Goal: Entertainment & Leisure: Consume media (video, audio)

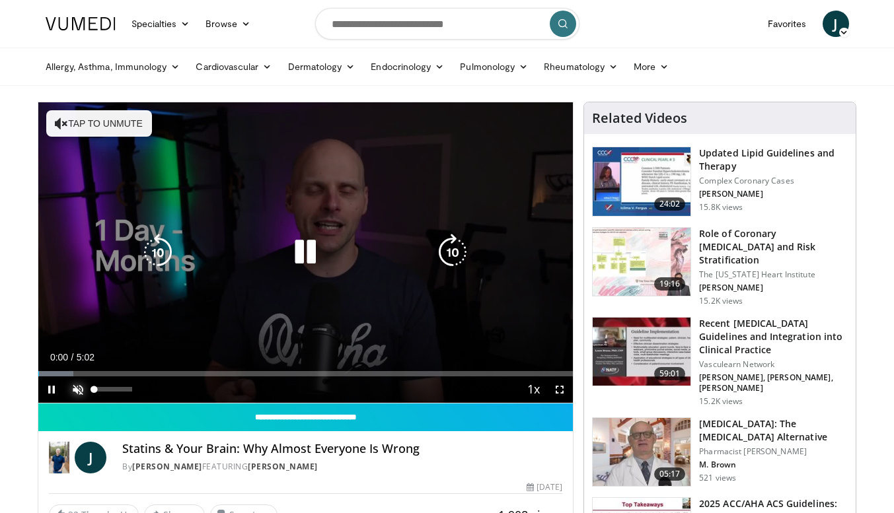
click at [72, 387] on span "Video Player" at bounding box center [78, 390] width 26 height 26
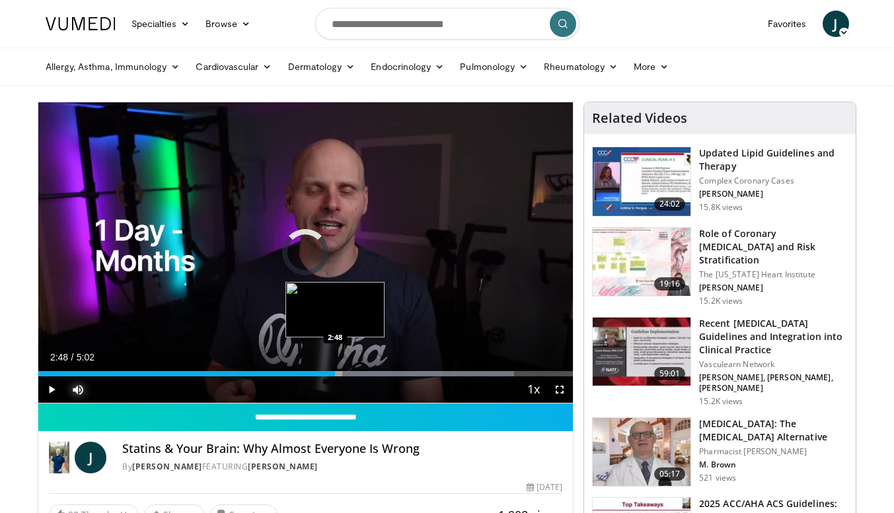
click at [335, 373] on div "2:48" at bounding box center [186, 373] width 297 height 5
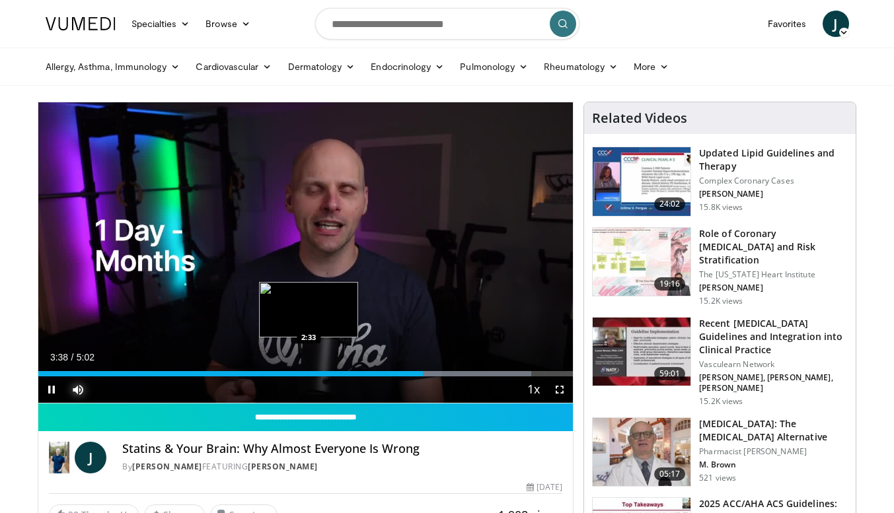
click at [309, 375] on div "3:38" at bounding box center [230, 373] width 385 height 5
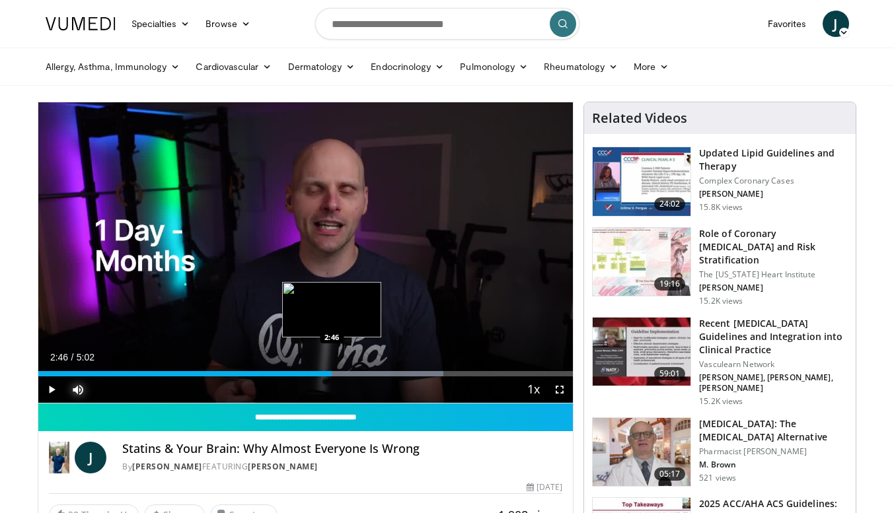
click at [332, 375] on div "Progress Bar" at bounding box center [373, 373] width 140 height 5
